Goal: Task Accomplishment & Management: Manage account settings

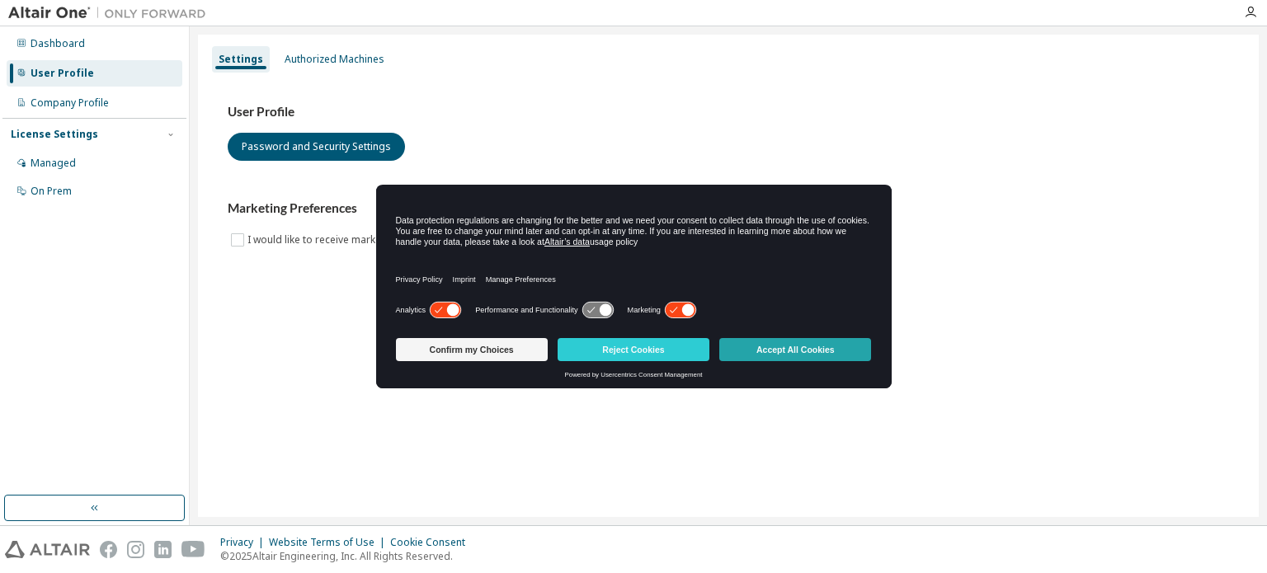
click at [779, 349] on button "Accept All Cookies" at bounding box center [795, 349] width 152 height 23
